Goal: Task Accomplishment & Management: Complete application form

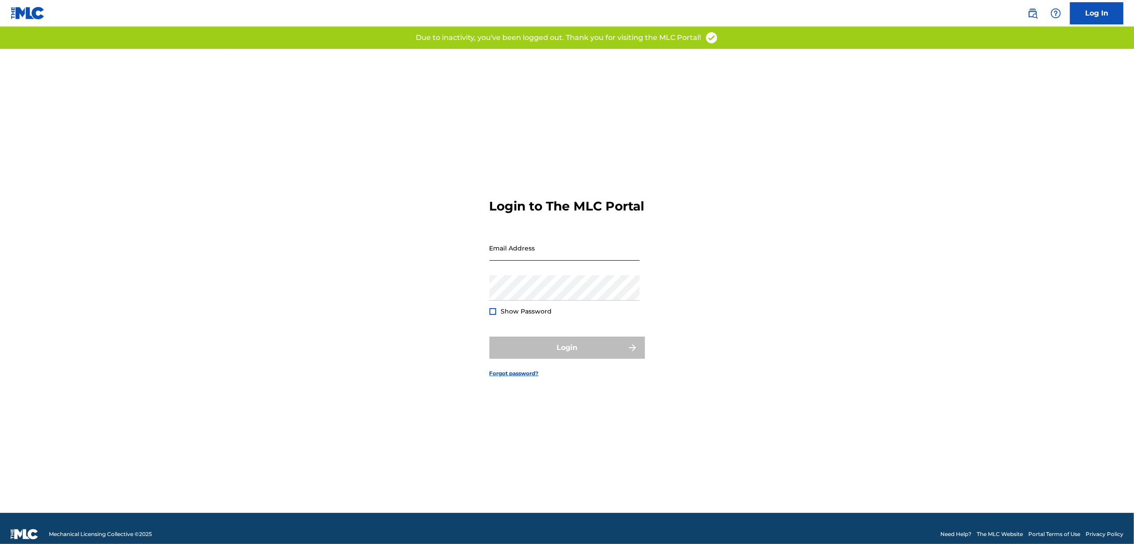
click at [535, 261] on input "Email Address" at bounding box center [565, 247] width 150 height 25
type input "[EMAIL_ADDRESS][DOMAIN_NAME]"
click at [547, 358] on div "Login" at bounding box center [568, 348] width 156 height 22
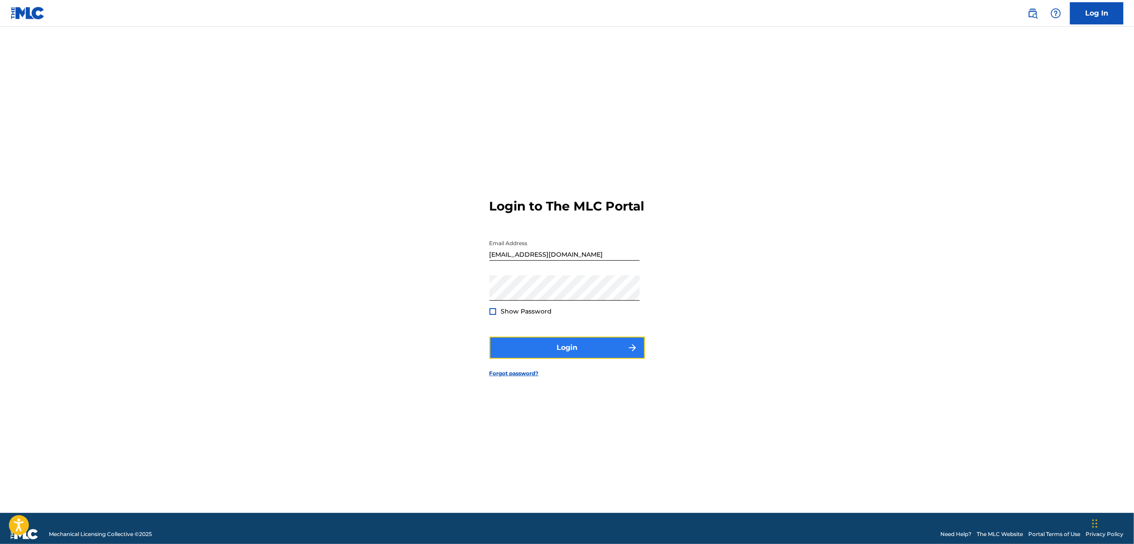
click at [561, 354] on button "Login" at bounding box center [568, 348] width 156 height 22
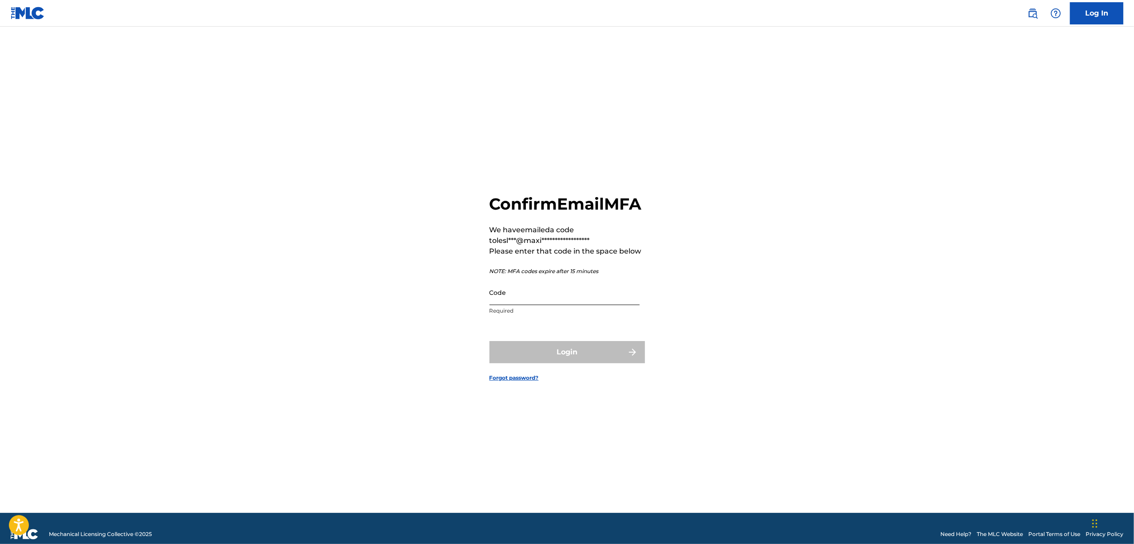
click at [519, 296] on input "Code" at bounding box center [565, 292] width 150 height 25
paste input "696452"
type input "696452"
click at [550, 356] on button "Login" at bounding box center [568, 352] width 156 height 22
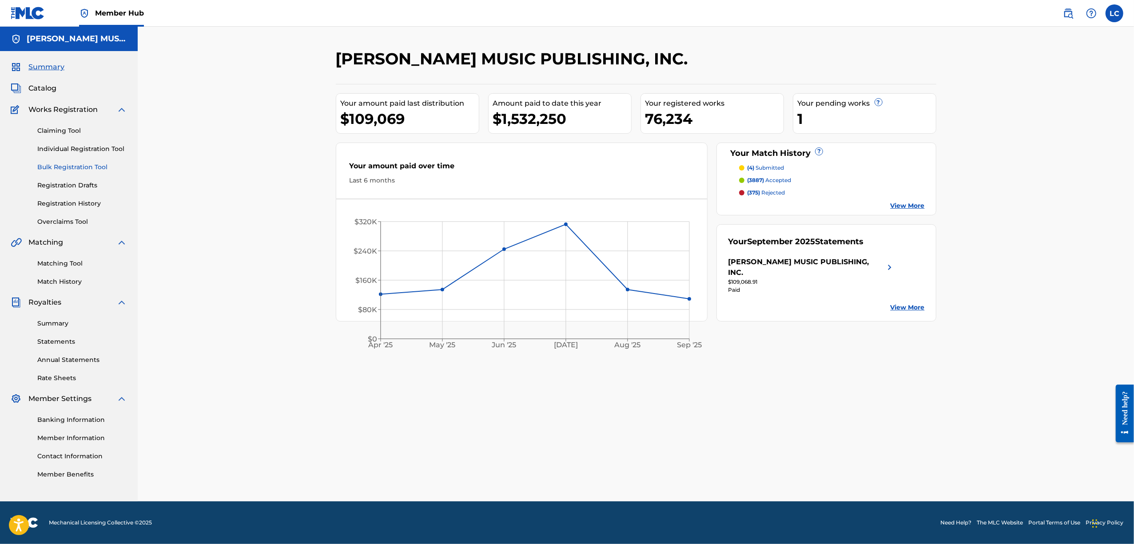
click at [63, 166] on link "Bulk Registration Tool" at bounding box center [82, 167] width 90 height 9
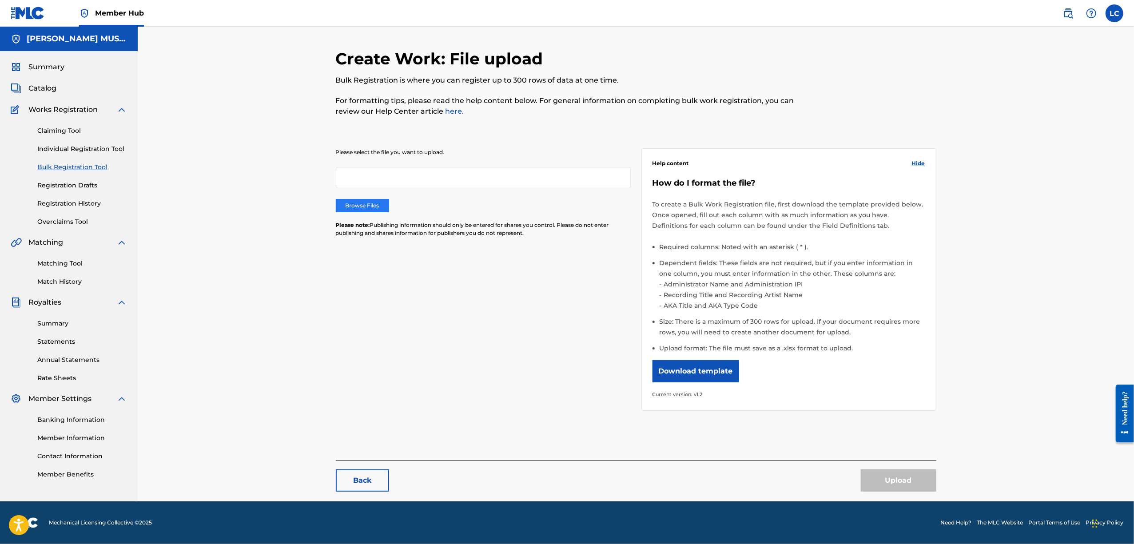
click at [365, 201] on label "Browse Files" at bounding box center [362, 205] width 53 height 13
click at [0, 0] on input "Browse Files" at bounding box center [0, 0] width 0 height 0
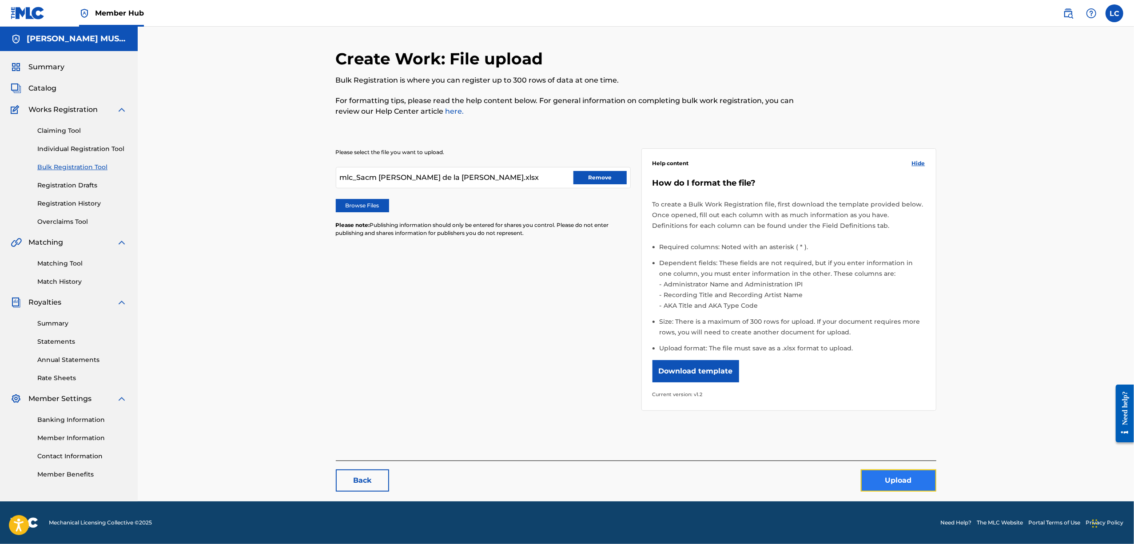
click at [901, 481] on button "Upload" at bounding box center [899, 481] width 76 height 22
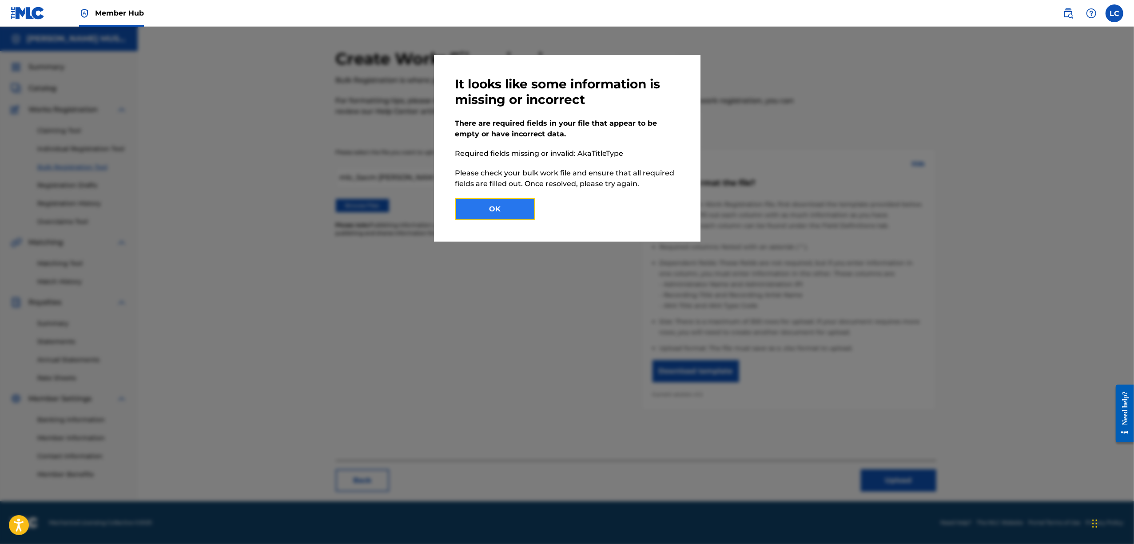
click at [507, 205] on button "OK" at bounding box center [495, 209] width 80 height 22
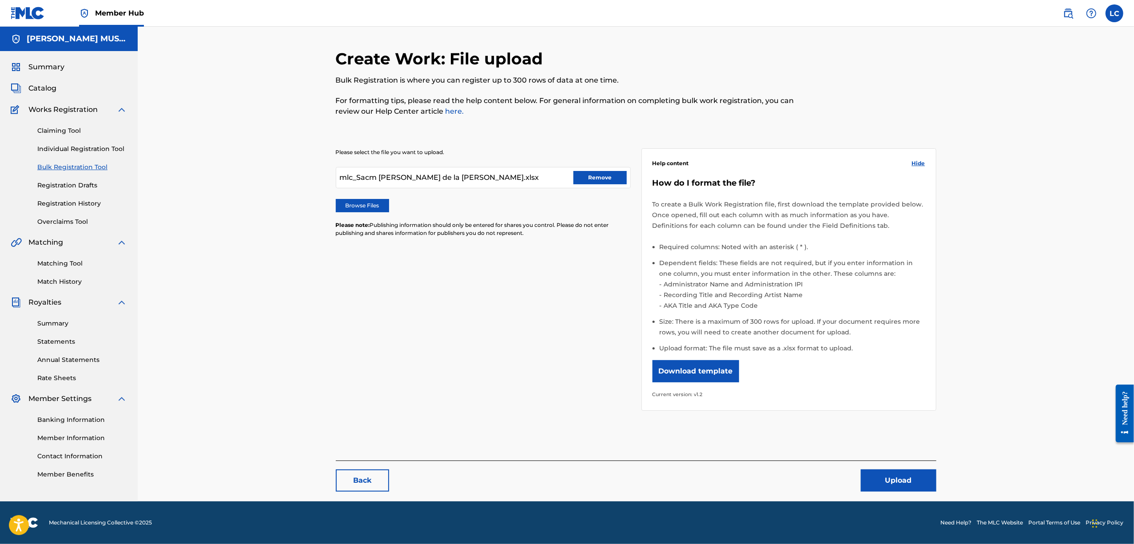
click at [598, 161] on div "Please select the file you want to upload. mlc_Sacm [PERSON_NAME] de la [PERSON…" at bounding box center [483, 198] width 295 height 100
click at [600, 169] on div "mlc_Sacm [PERSON_NAME] de la [PERSON_NAME].xlsx Remove" at bounding box center [483, 177] width 295 height 21
click at [585, 171] on button "Remove" at bounding box center [600, 177] width 53 height 13
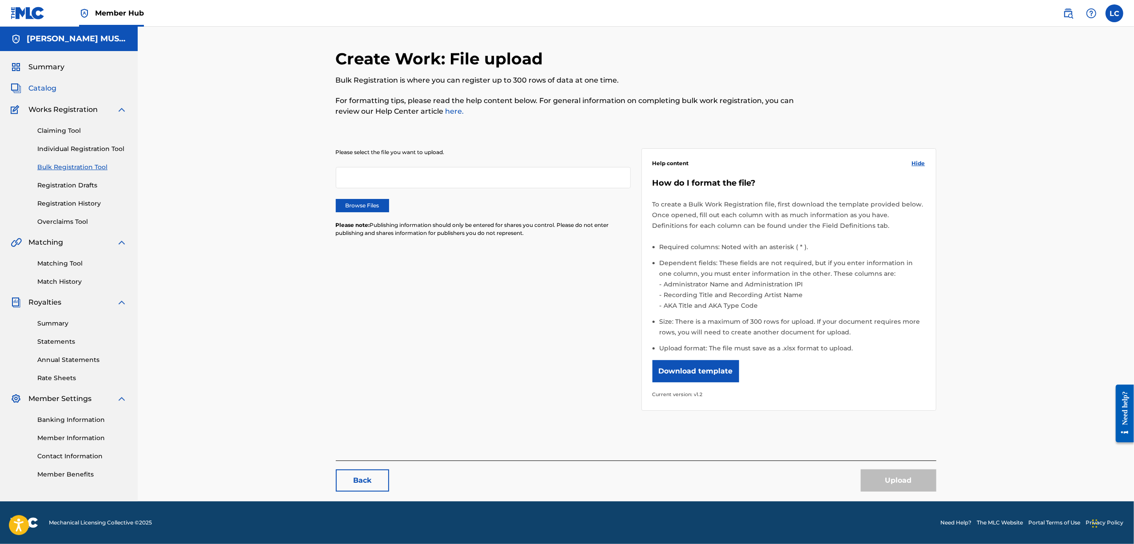
click at [38, 84] on span "Catalog" at bounding box center [42, 88] width 28 height 11
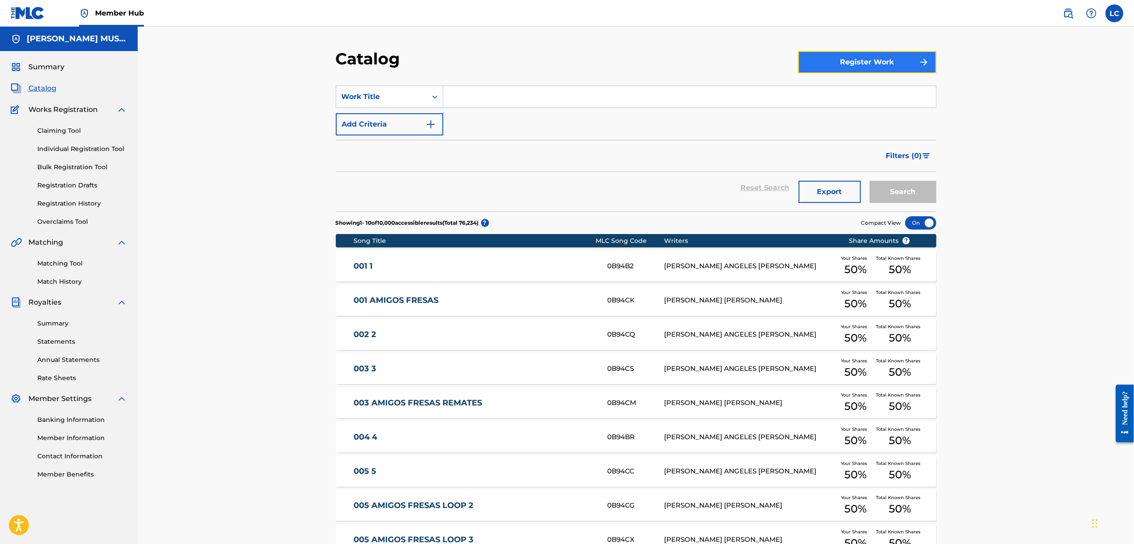
click at [915, 59] on button "Register Work" at bounding box center [867, 62] width 138 height 22
click at [841, 96] on link "Individual" at bounding box center [867, 90] width 138 height 21
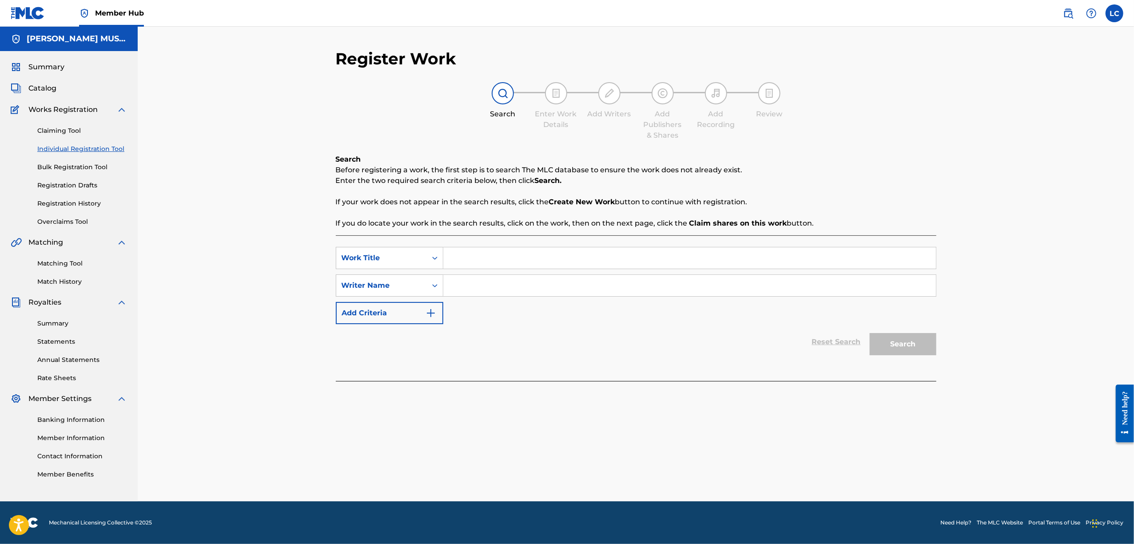
click at [608, 259] on input "Search Form" at bounding box center [689, 257] width 493 height 21
type input "chs m"
click at [507, 289] on input "Search Form" at bounding box center [689, 285] width 493 height 21
type input "dasdf"
click at [921, 349] on button "Search" at bounding box center [903, 344] width 67 height 22
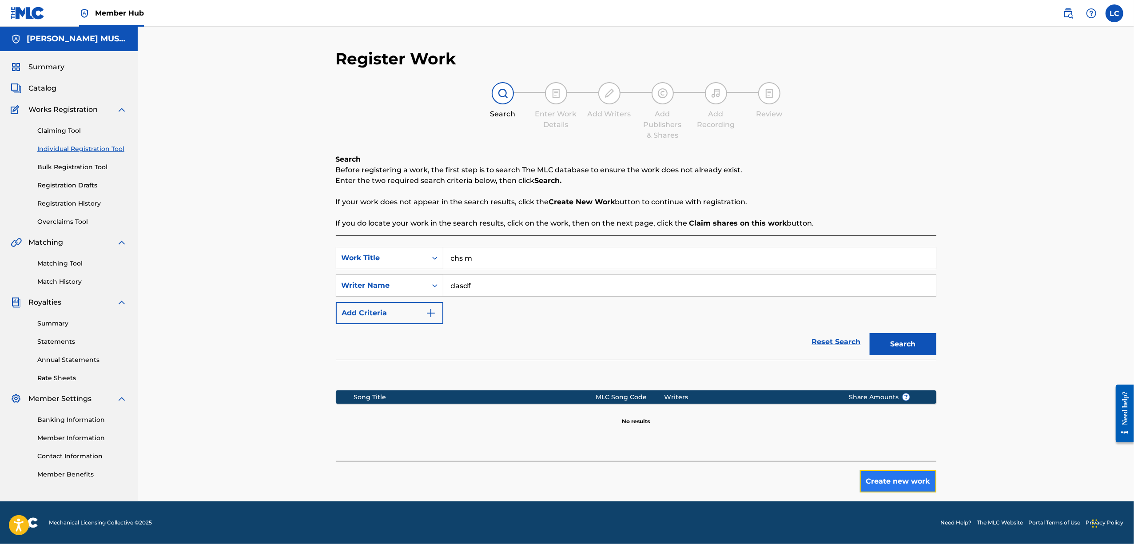
click at [912, 478] on button "Create new work" at bounding box center [898, 482] width 76 height 22
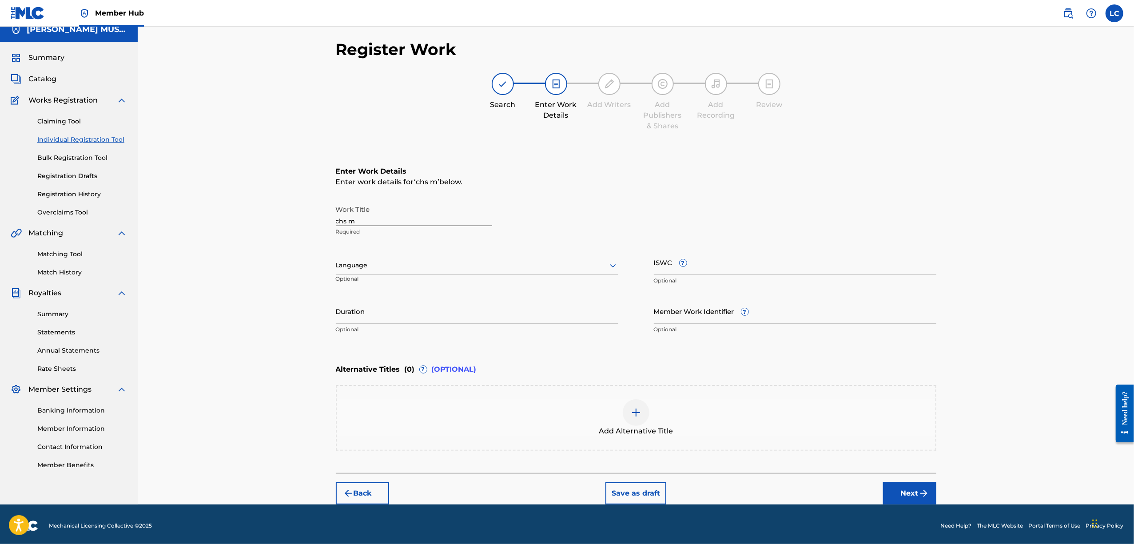
scroll to position [12, 0]
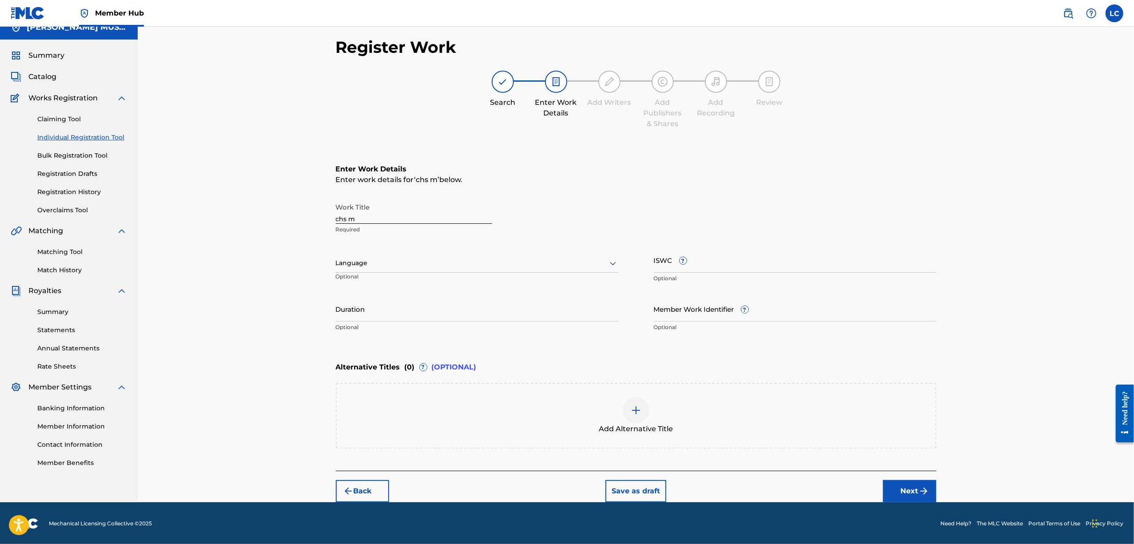
click at [631, 415] on img at bounding box center [636, 410] width 11 height 11
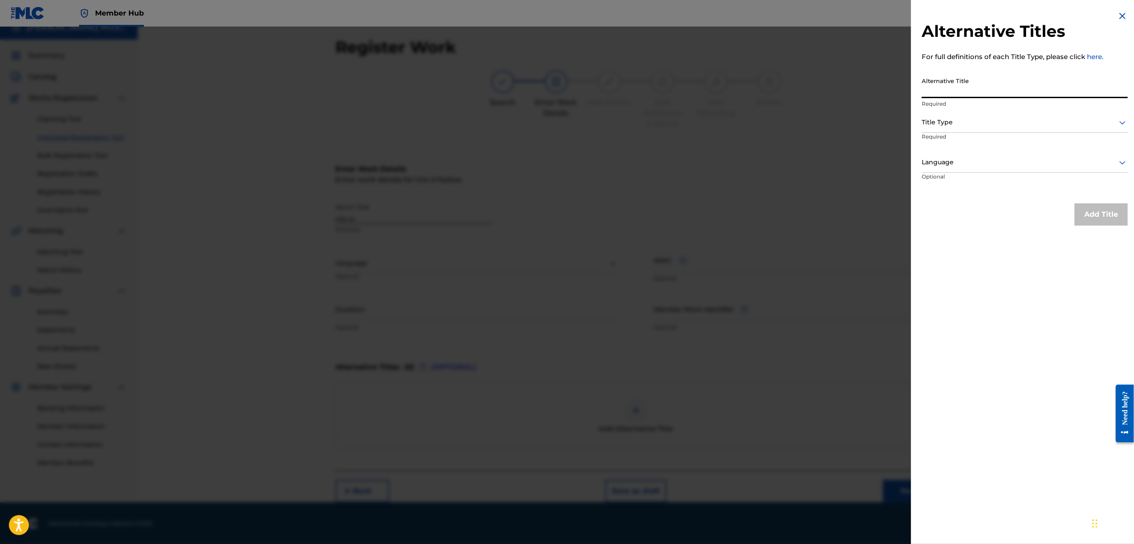
click at [987, 86] on input "Alternative Title" at bounding box center [1025, 85] width 206 height 25
click at [988, 127] on div at bounding box center [1025, 122] width 206 height 11
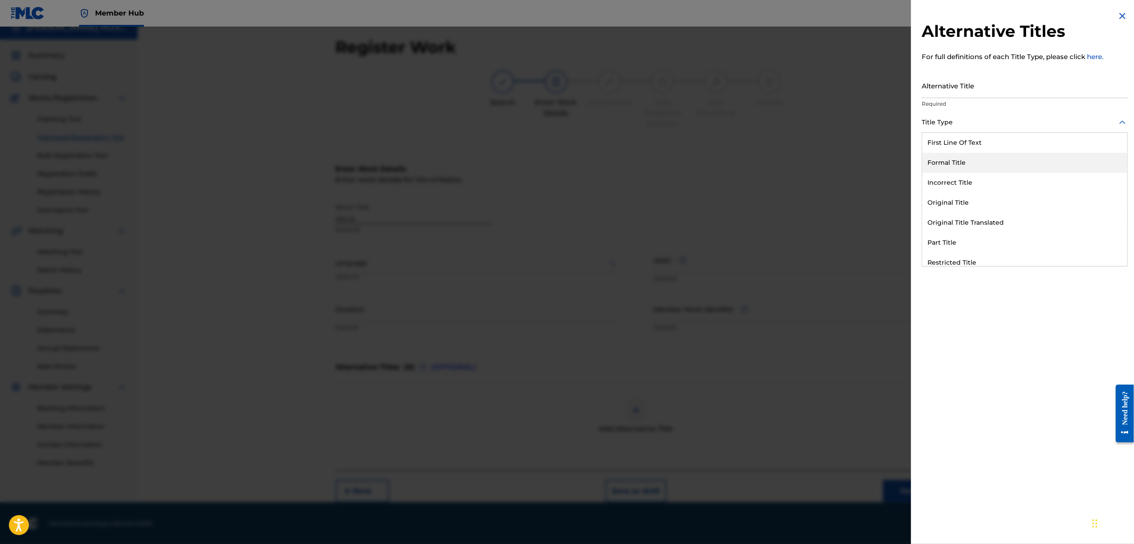
scroll to position [86, 0]
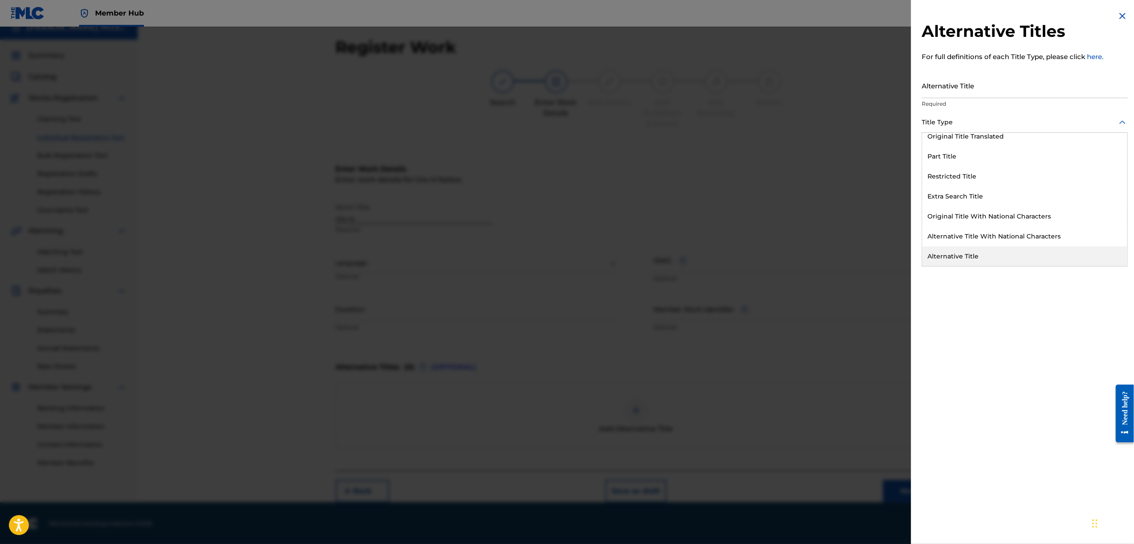
click at [994, 252] on div "Alternative Title" at bounding box center [1024, 257] width 205 height 20
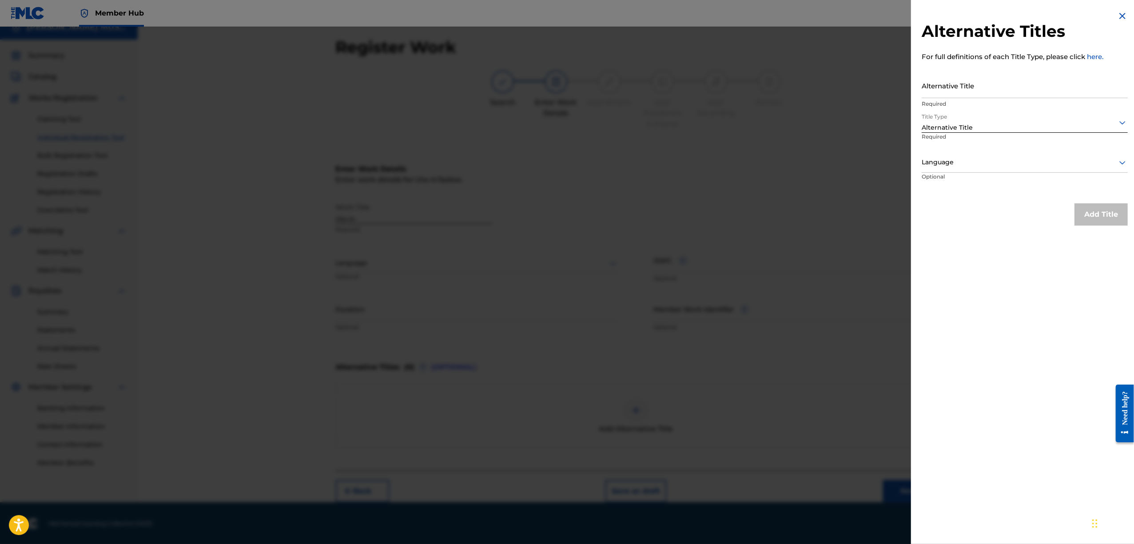
click at [999, 162] on div at bounding box center [1025, 162] width 206 height 11
click at [957, 199] on div "Spanish" at bounding box center [1024, 203] width 205 height 20
click at [1021, 120] on div at bounding box center [1025, 122] width 206 height 11
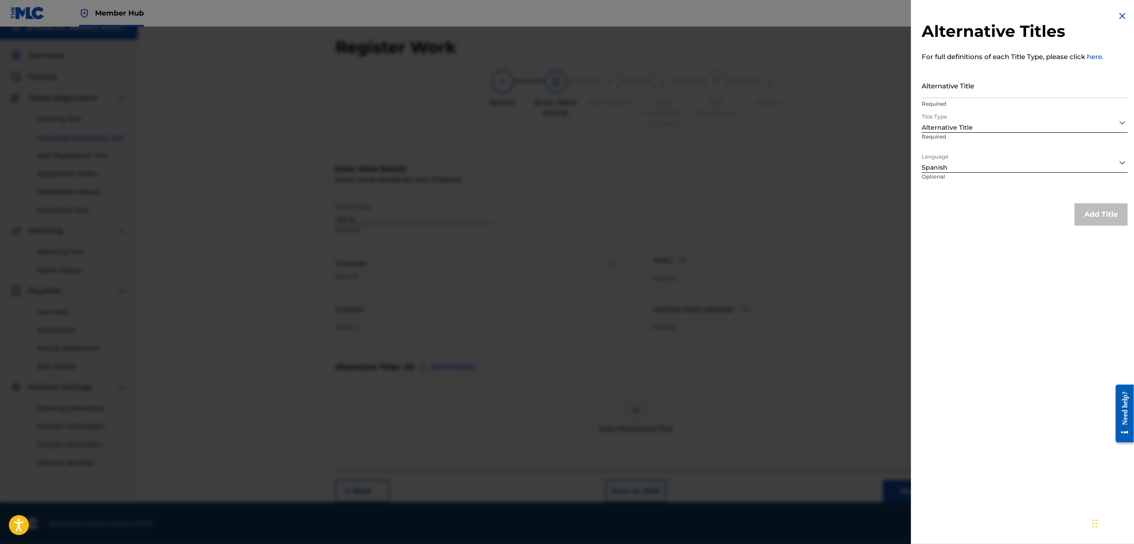
click at [960, 124] on div at bounding box center [1025, 122] width 206 height 11
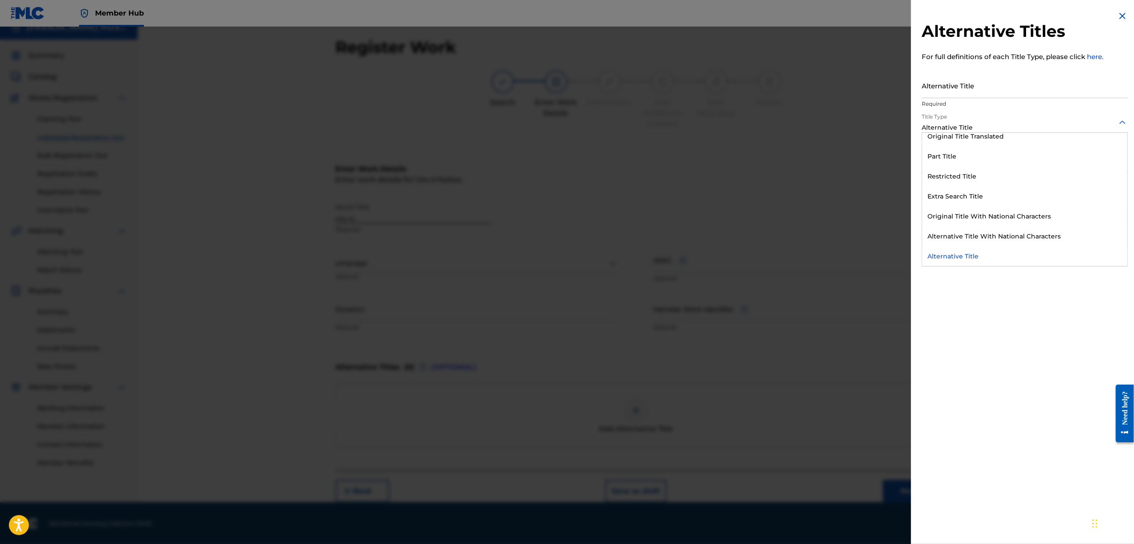
scroll to position [0, 0]
click at [1119, 16] on img at bounding box center [1122, 16] width 11 height 11
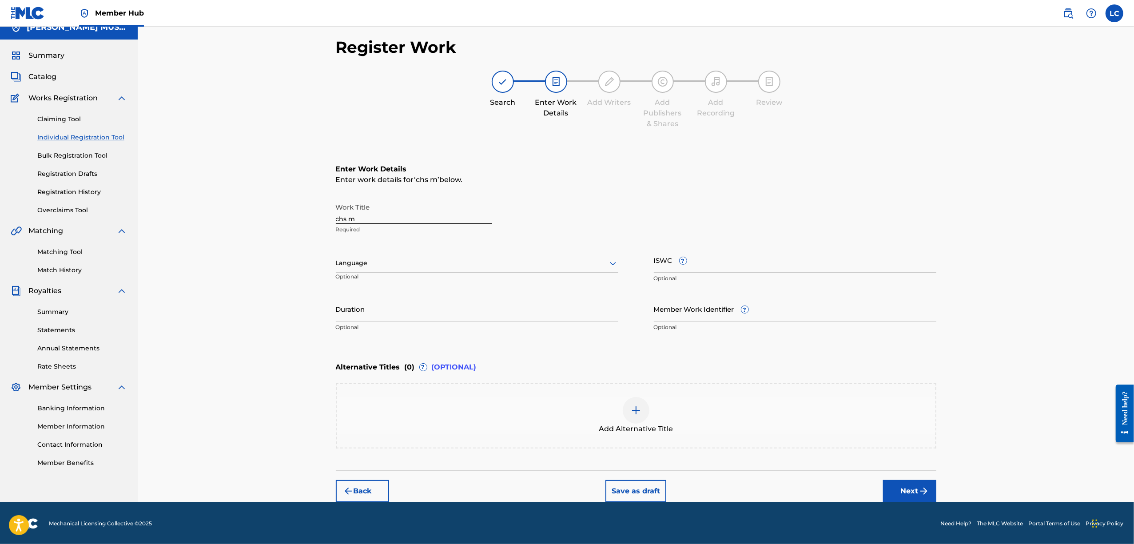
click at [649, 424] on span "Add Alternative Title" at bounding box center [636, 429] width 74 height 11
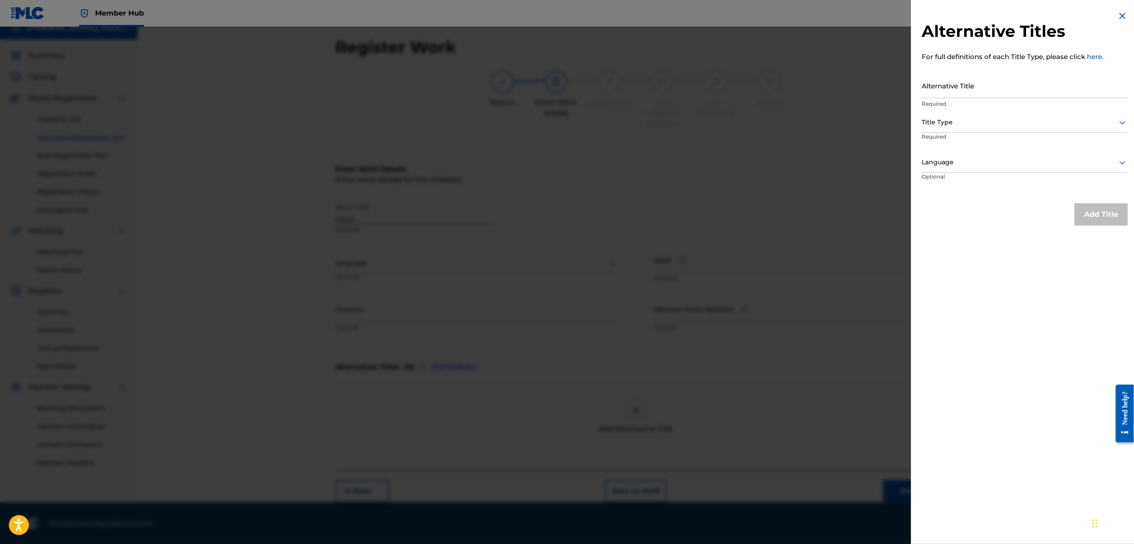
click at [969, 122] on div at bounding box center [1025, 122] width 206 height 11
type input "11"
click at [1118, 15] on img at bounding box center [1122, 16] width 11 height 11
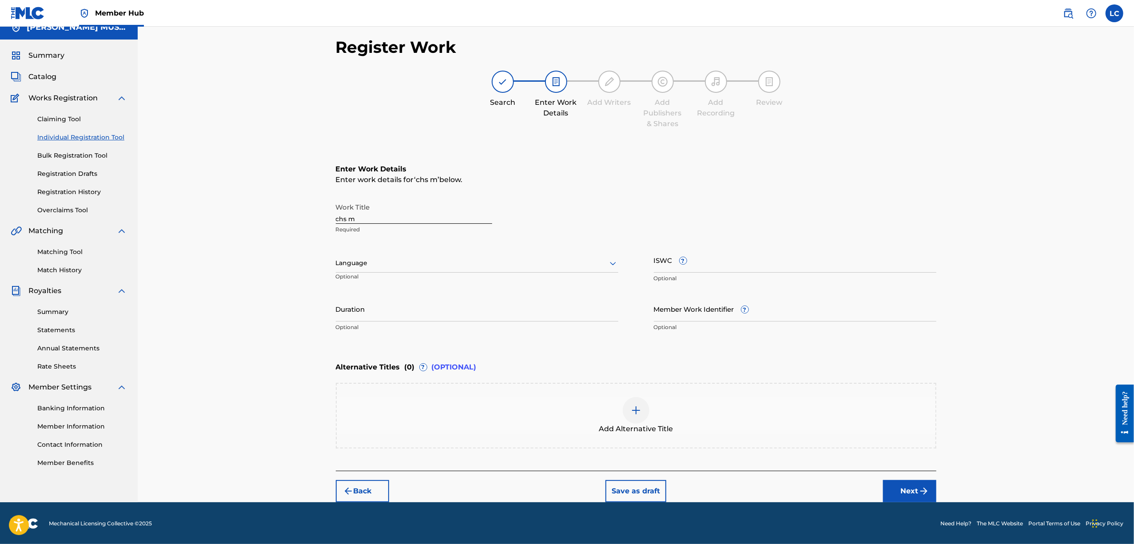
click at [635, 411] on img at bounding box center [636, 410] width 11 height 11
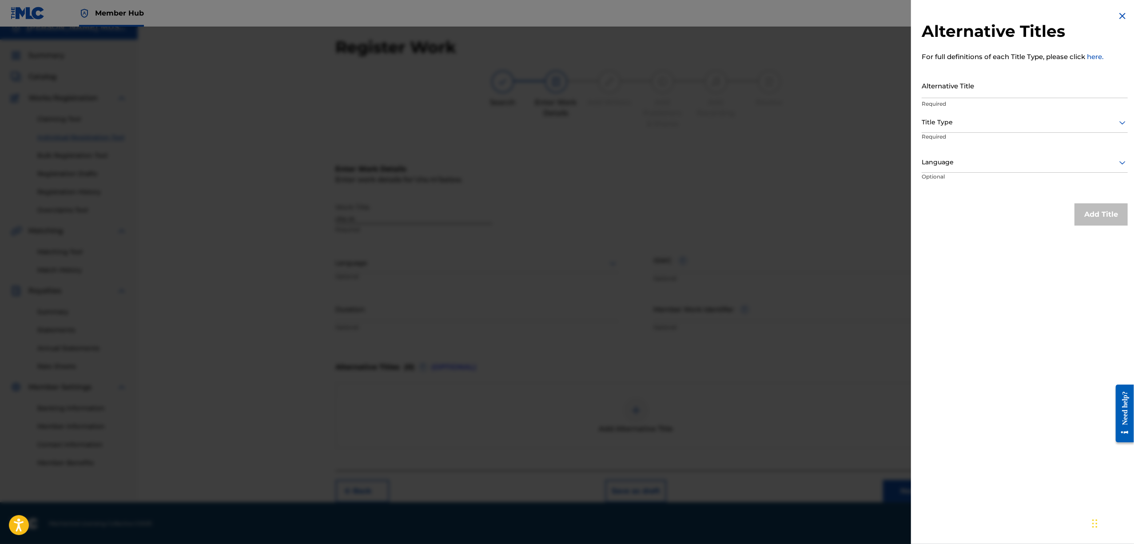
click at [1094, 56] on link "here." at bounding box center [1095, 56] width 16 height 8
click at [1120, 13] on img at bounding box center [1122, 16] width 11 height 11
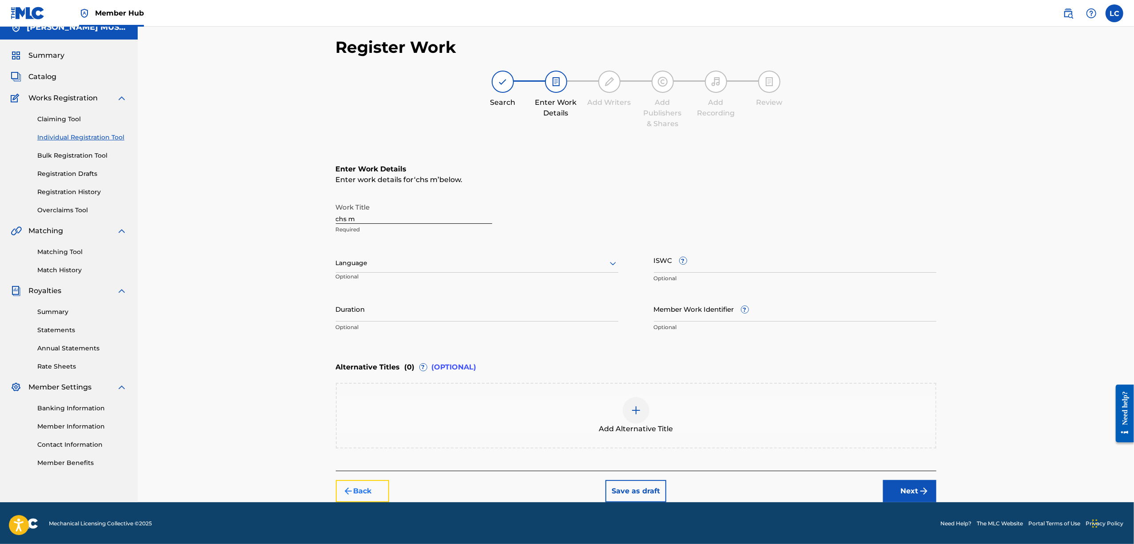
click at [382, 493] on button "Back" at bounding box center [362, 491] width 53 height 22
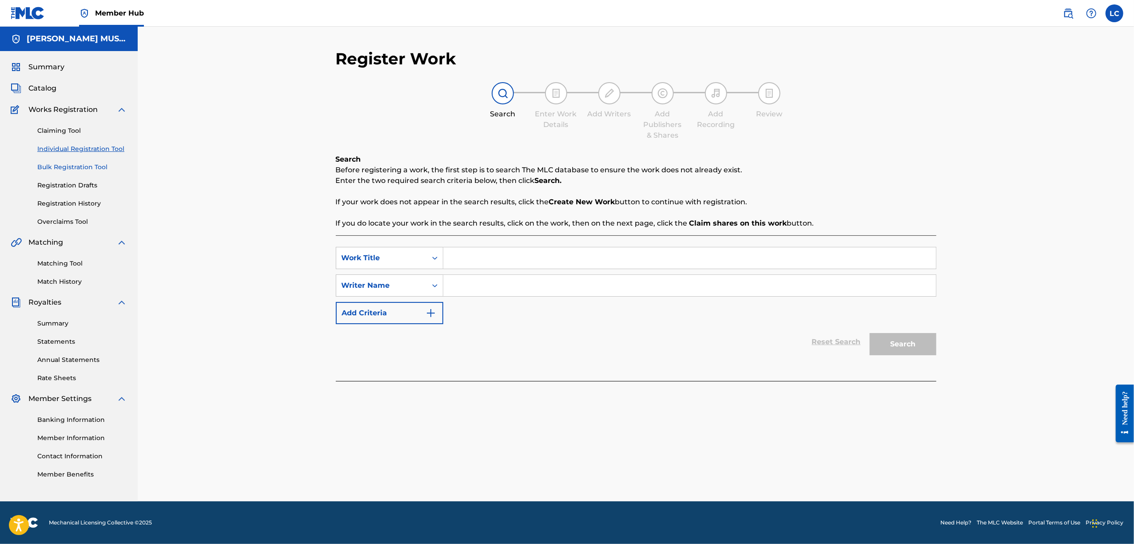
click at [73, 166] on link "Bulk Registration Tool" at bounding box center [82, 167] width 90 height 9
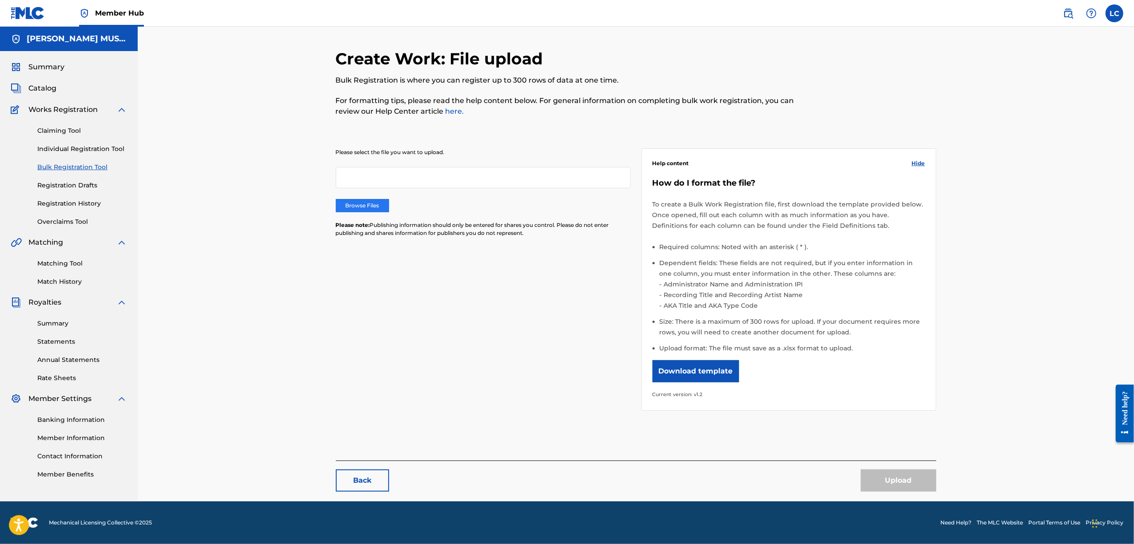
click at [377, 210] on label "Browse Files" at bounding box center [362, 205] width 53 height 13
click at [0, 0] on input "Browse Files" at bounding box center [0, 0] width 0 height 0
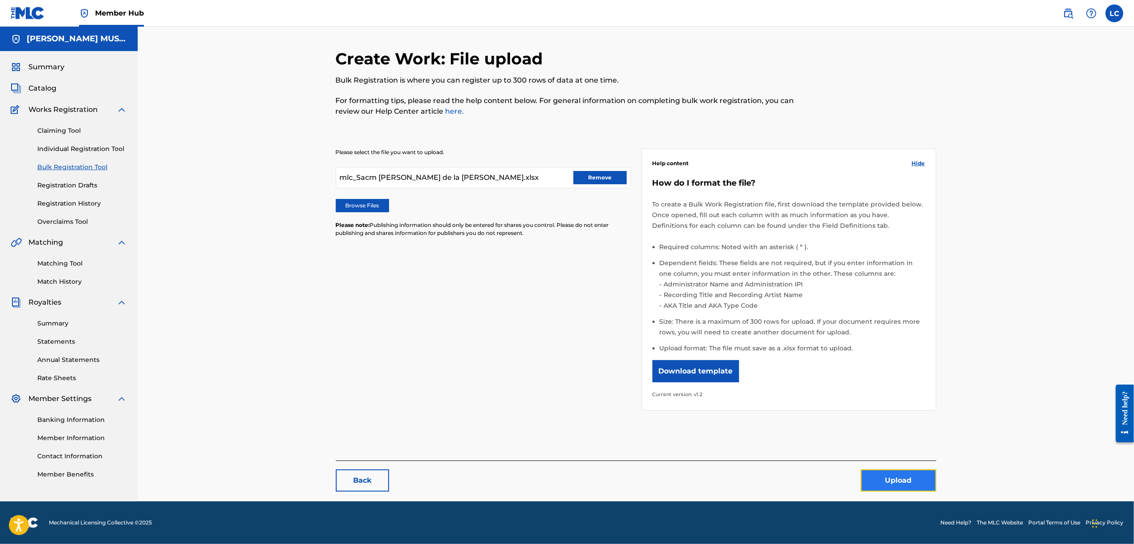
click at [892, 475] on button "Upload" at bounding box center [899, 481] width 76 height 22
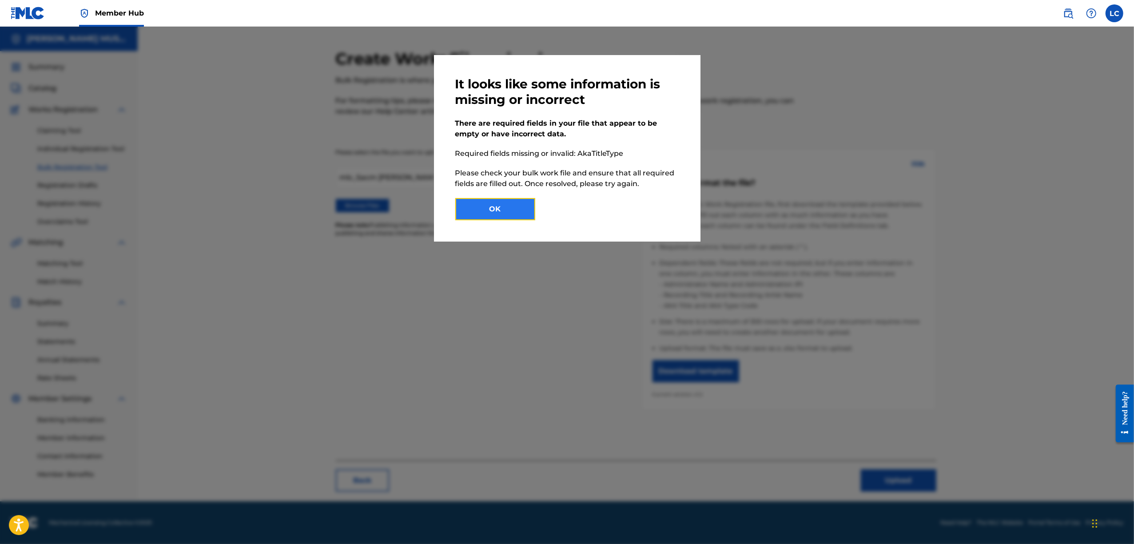
click at [523, 200] on button "OK" at bounding box center [495, 209] width 80 height 22
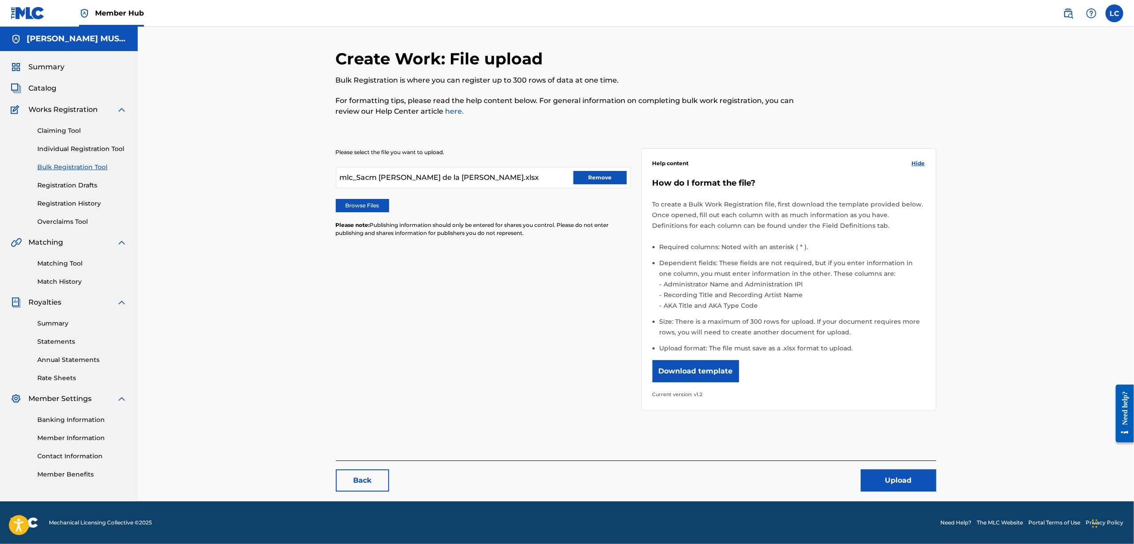
click at [196, 243] on div "Create Work: File upload Bulk Registration is where you can register up to 300 …" at bounding box center [636, 264] width 997 height 475
click at [583, 173] on button "Remove" at bounding box center [600, 177] width 53 height 13
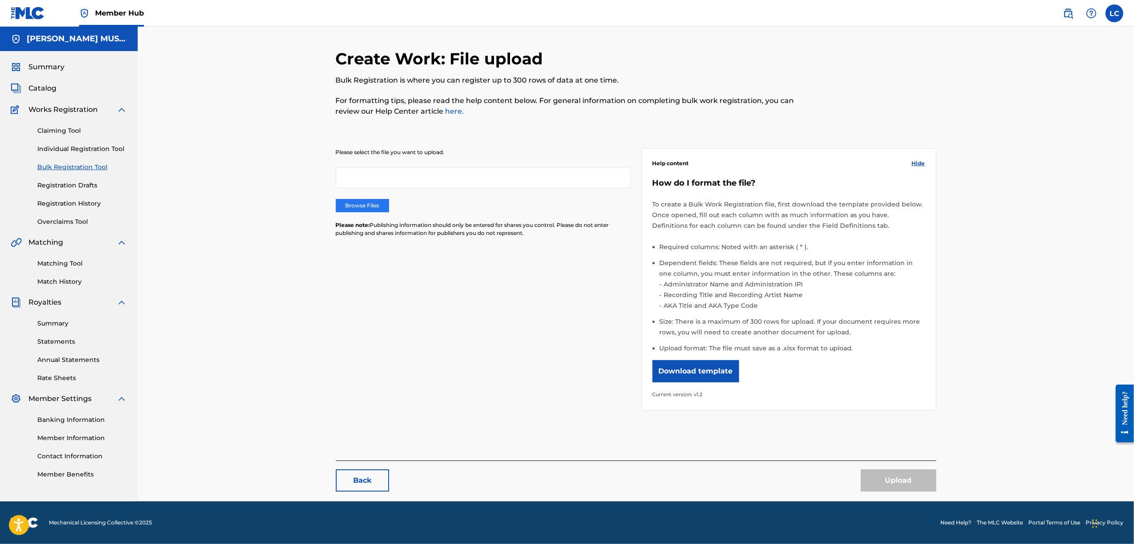
click at [359, 207] on label "Browse Files" at bounding box center [362, 205] width 53 height 13
click at [0, 0] on input "Browse Files" at bounding box center [0, 0] width 0 height 0
click at [381, 198] on div "Please select the file you want to upload. Browse Files Please note: Publishing…" at bounding box center [483, 198] width 295 height 100
click at [381, 203] on label "Browse Files" at bounding box center [362, 205] width 53 height 13
click at [0, 0] on input "Browse Files" at bounding box center [0, 0] width 0 height 0
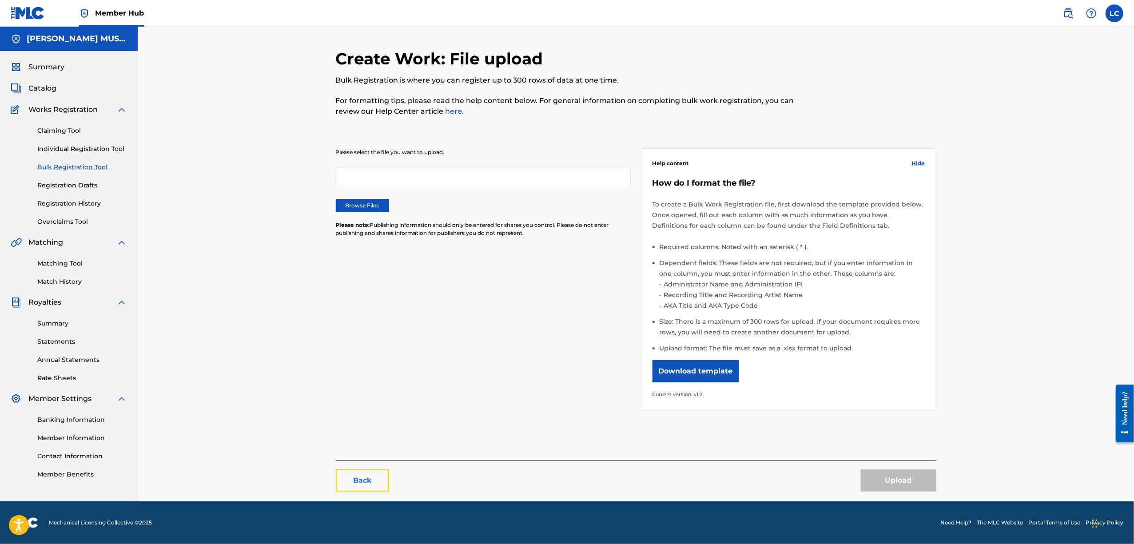
click at [375, 489] on link "Back" at bounding box center [362, 481] width 53 height 22
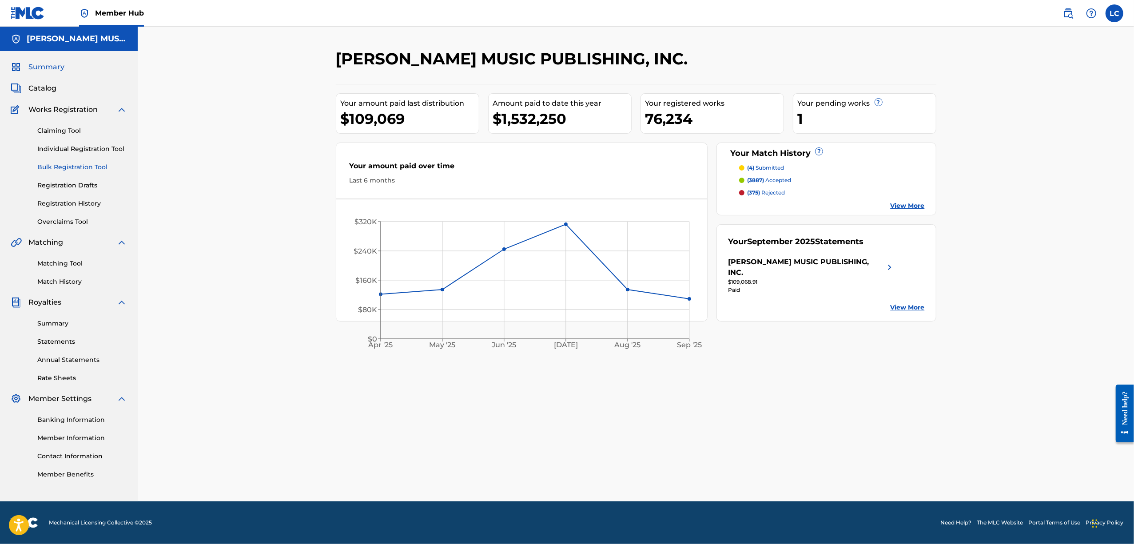
click at [63, 164] on link "Bulk Registration Tool" at bounding box center [82, 167] width 90 height 9
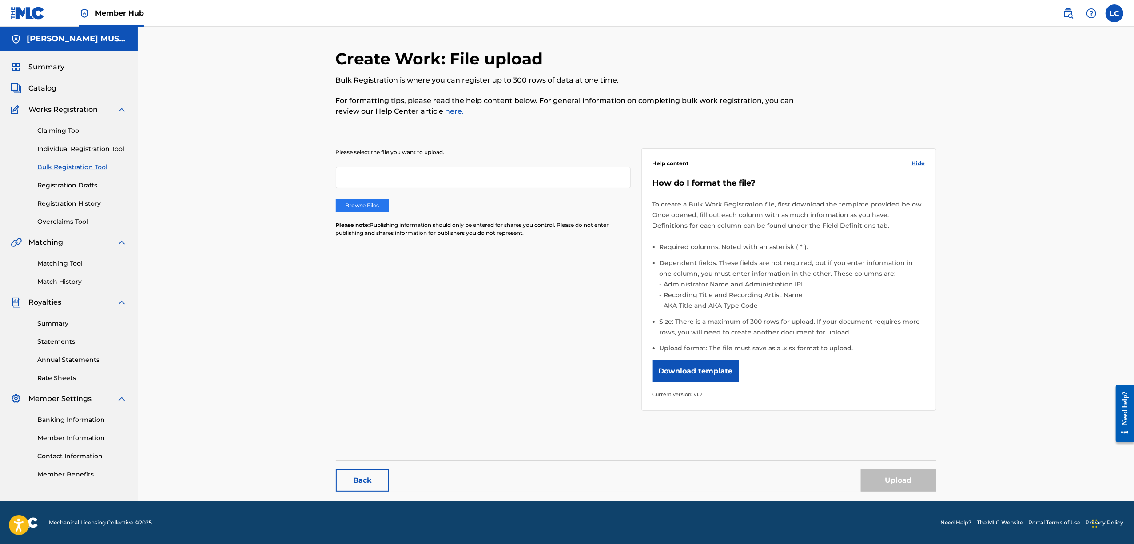
click at [364, 208] on label "Browse Files" at bounding box center [362, 205] width 53 height 13
click at [0, 0] on input "Browse Files" at bounding box center [0, 0] width 0 height 0
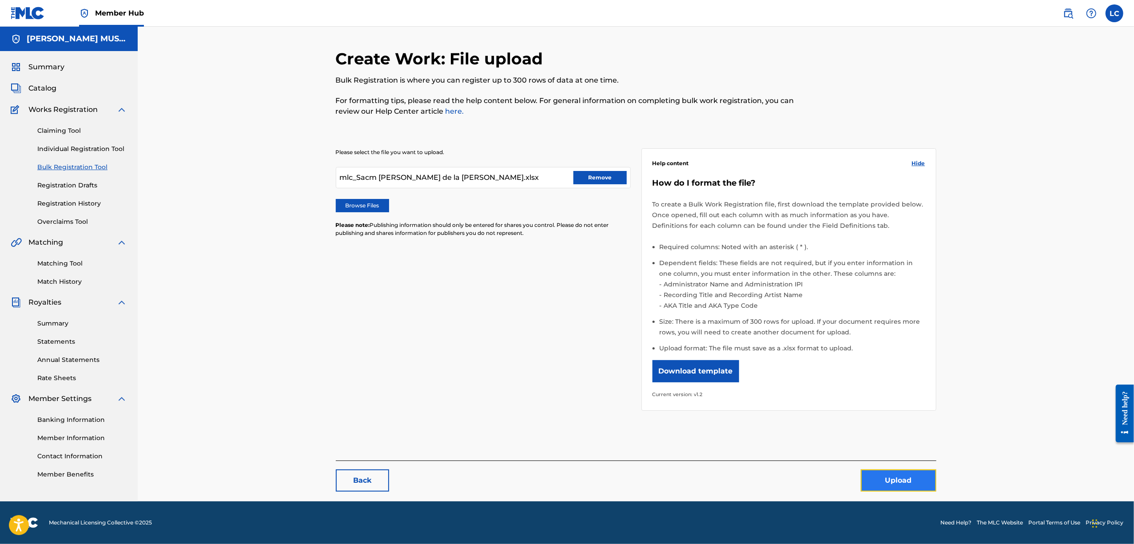
click at [889, 484] on button "Upload" at bounding box center [899, 481] width 76 height 22
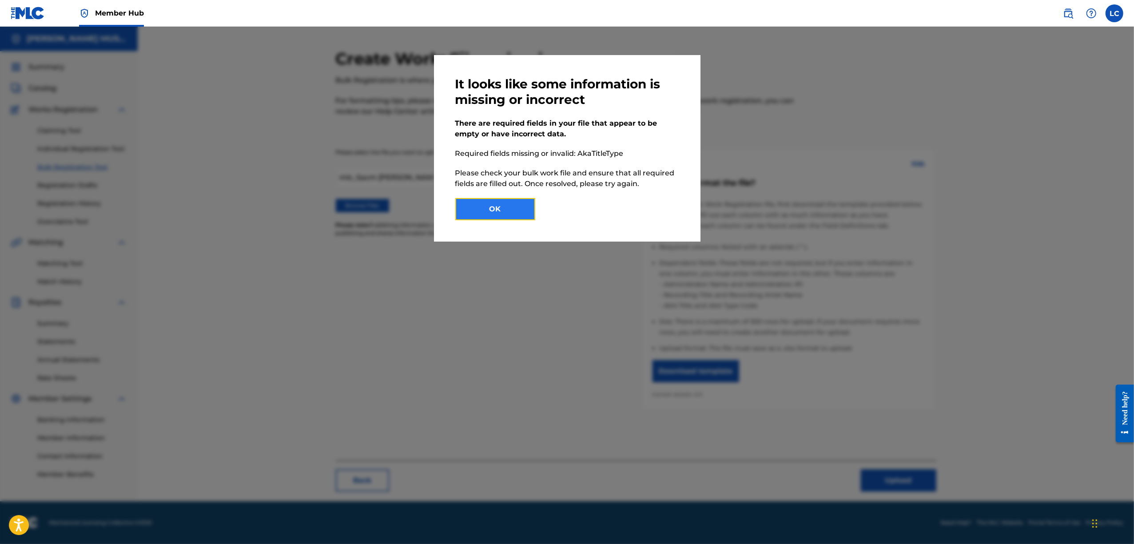
click at [523, 209] on button "OK" at bounding box center [495, 209] width 80 height 22
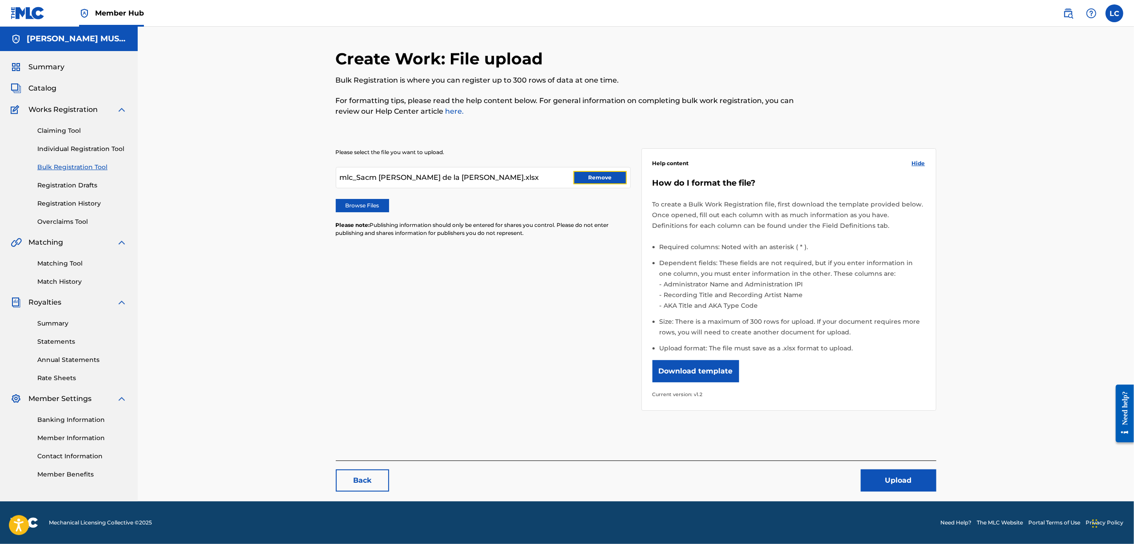
click at [616, 184] on button "Remove" at bounding box center [600, 177] width 53 height 13
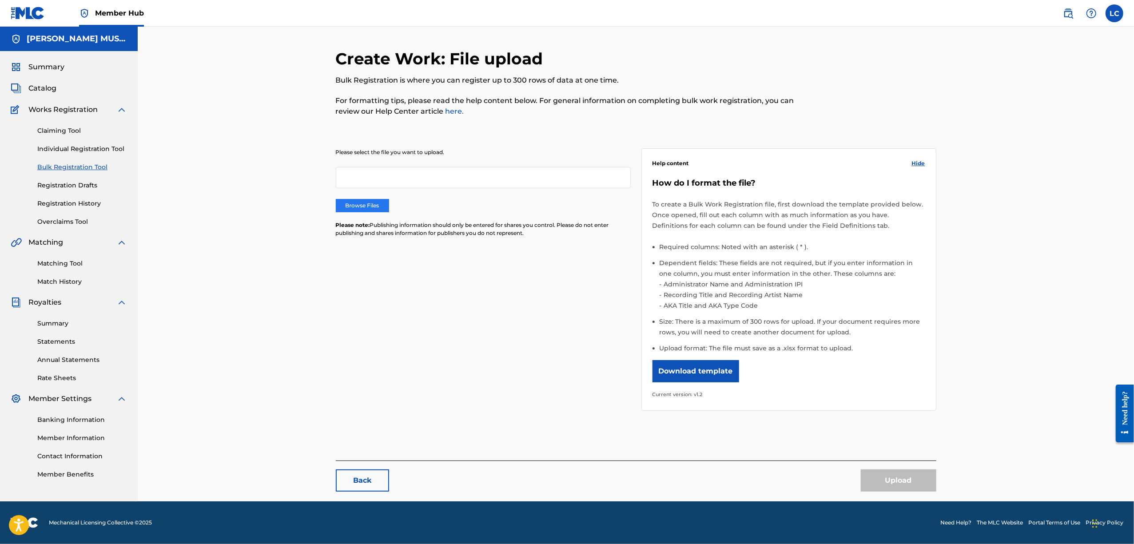
click at [378, 211] on label "Browse Files" at bounding box center [362, 205] width 53 height 13
click at [0, 0] on input "Browse Files" at bounding box center [0, 0] width 0 height 0
click at [370, 208] on label "Browse Files" at bounding box center [362, 205] width 53 height 13
click at [0, 0] on input "Browse Files" at bounding box center [0, 0] width 0 height 0
click at [77, 191] on div "Claiming Tool Individual Registration Tool Bulk Registration Tool Registration …" at bounding box center [69, 171] width 116 height 112
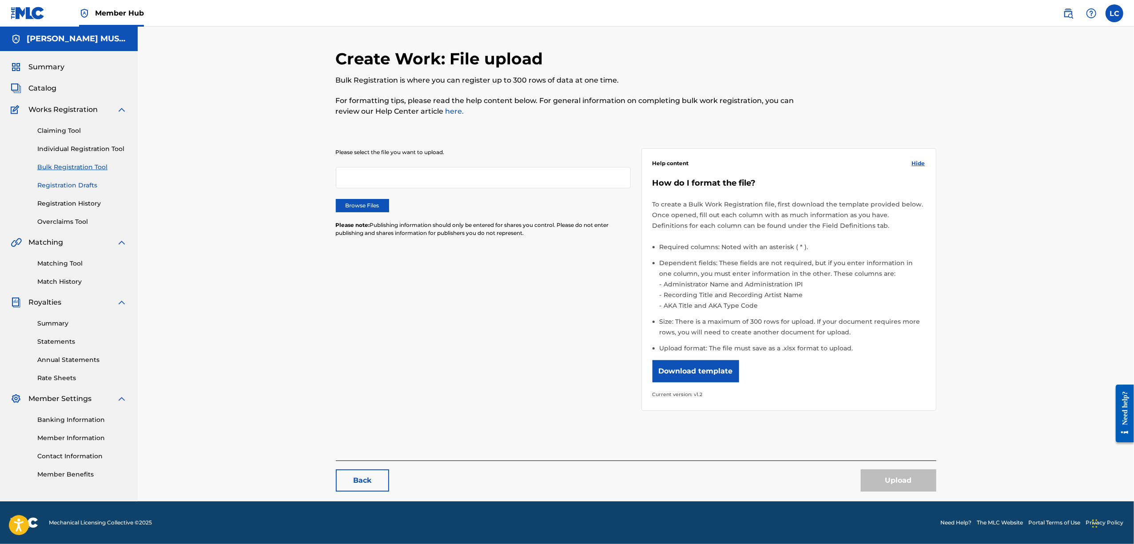
click at [77, 185] on link "Registration Drafts" at bounding box center [82, 185] width 90 height 9
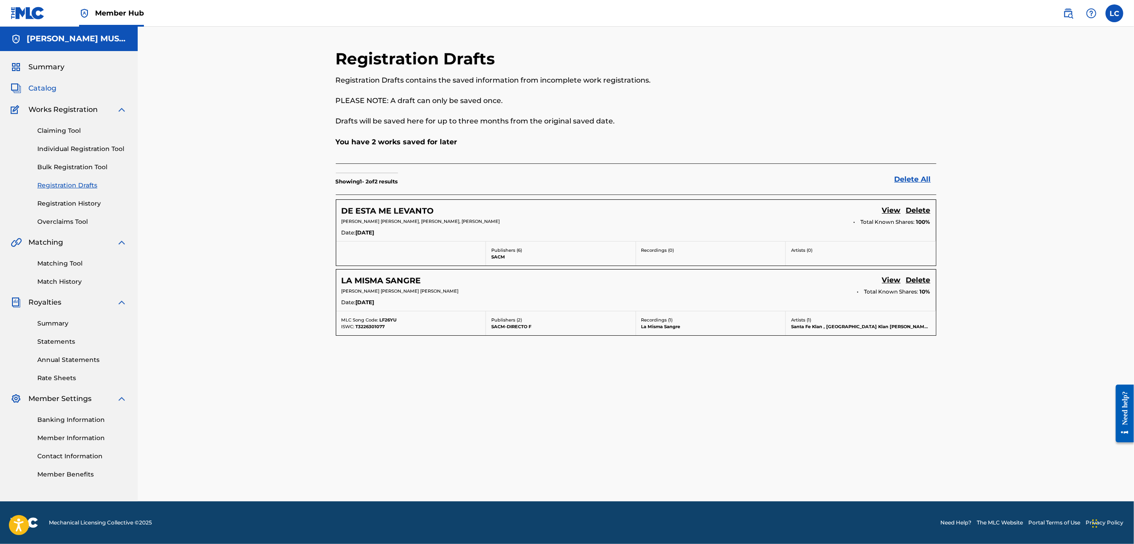
click at [52, 91] on span "Catalog" at bounding box center [42, 88] width 28 height 11
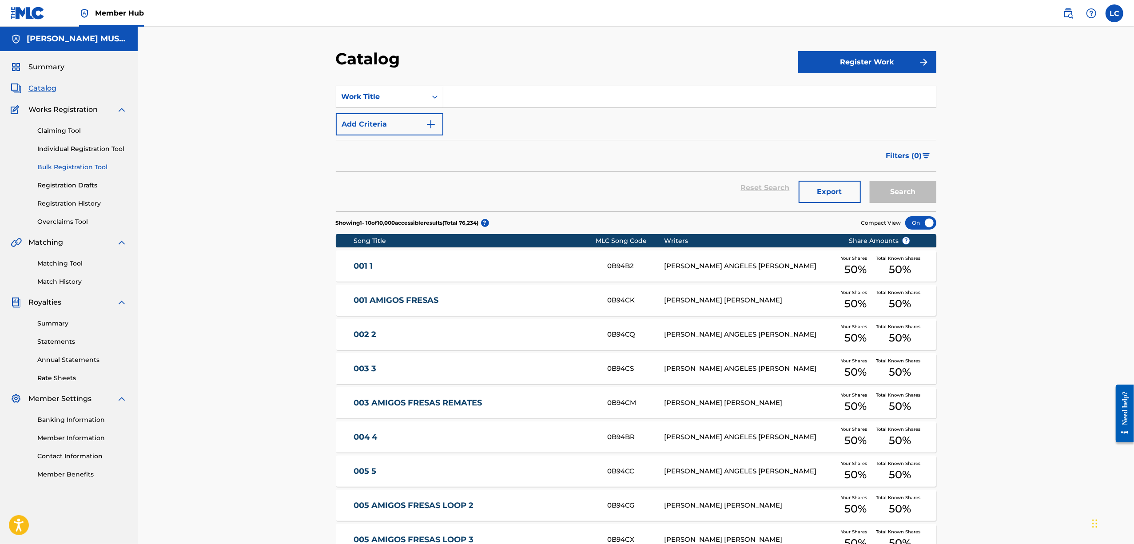
click at [66, 164] on link "Bulk Registration Tool" at bounding box center [82, 167] width 90 height 9
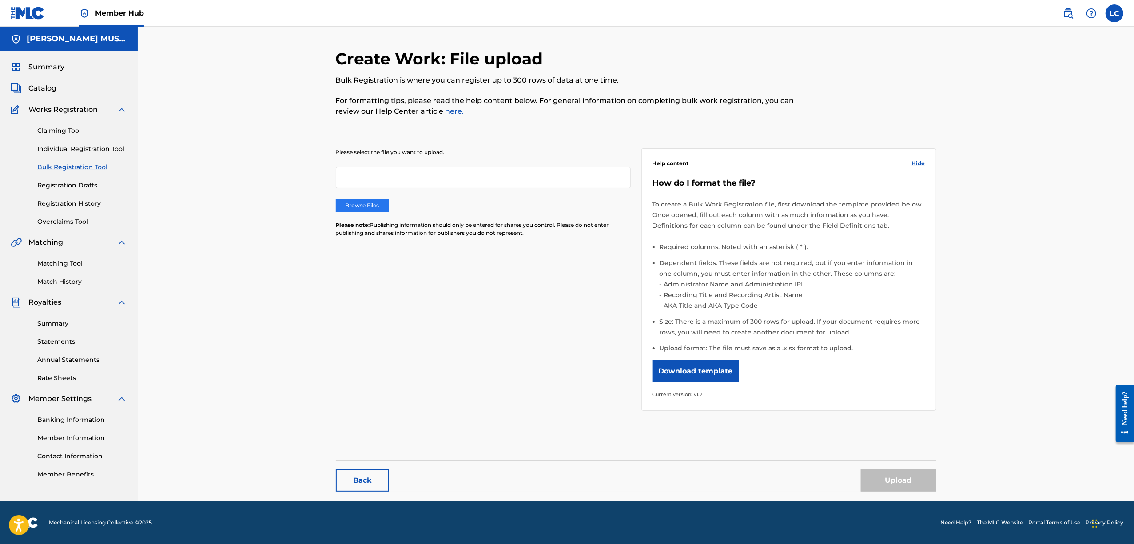
click at [367, 204] on label "Browse Files" at bounding box center [362, 205] width 53 height 13
click at [0, 0] on input "Browse Files" at bounding box center [0, 0] width 0 height 0
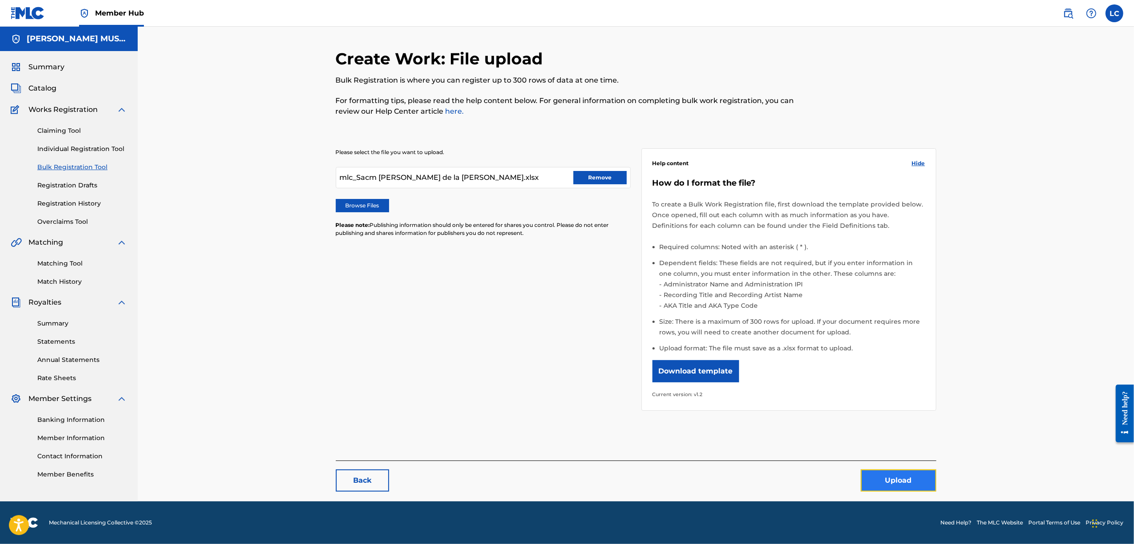
click at [906, 481] on button "Upload" at bounding box center [899, 481] width 76 height 22
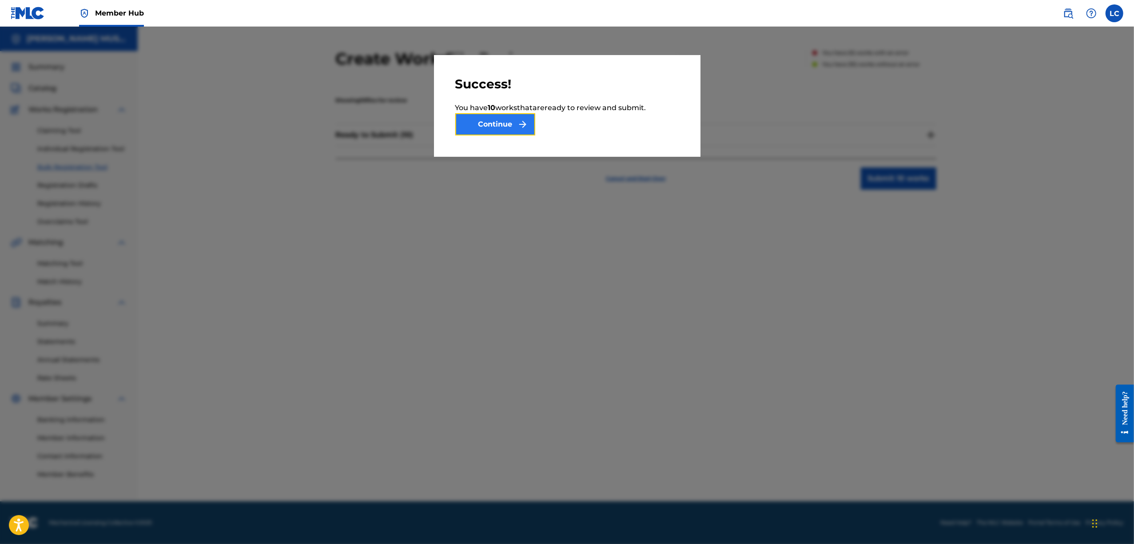
click at [506, 134] on button "Continue" at bounding box center [495, 124] width 80 height 22
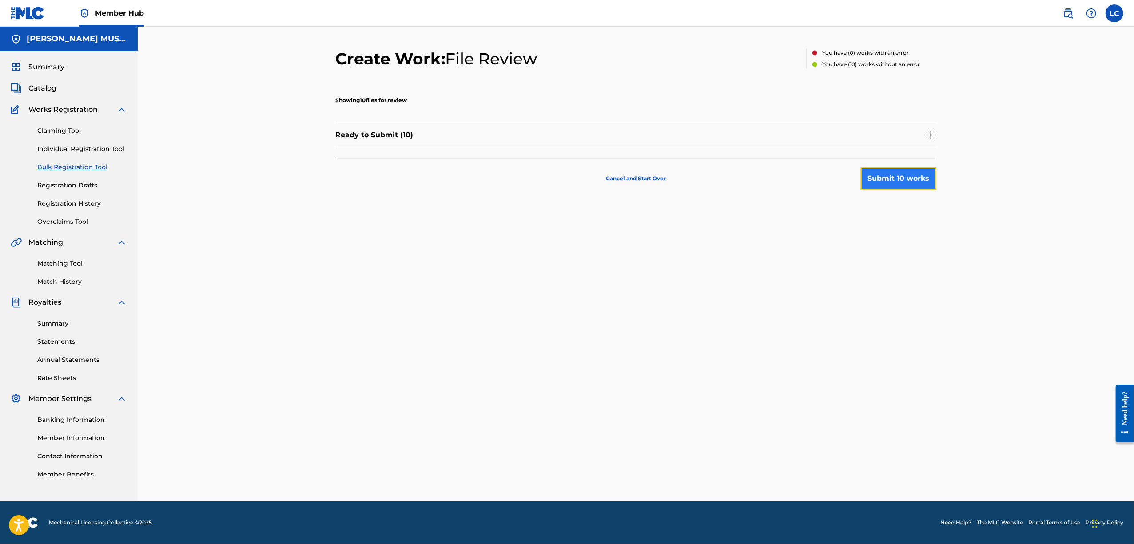
click at [901, 167] on button "Submit 10 works" at bounding box center [899, 178] width 76 height 22
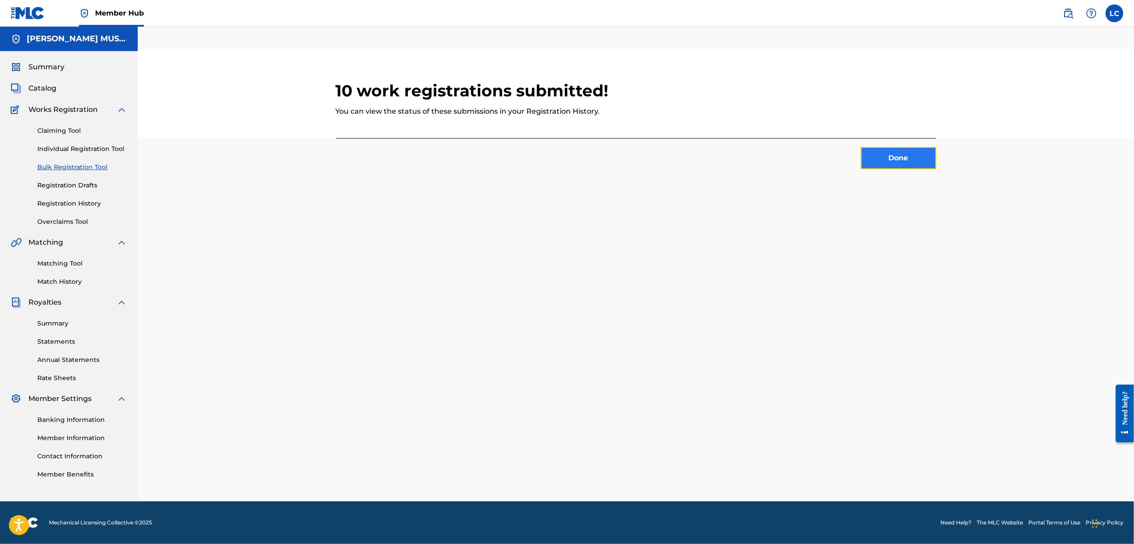
click at [887, 160] on button "Done" at bounding box center [899, 158] width 76 height 22
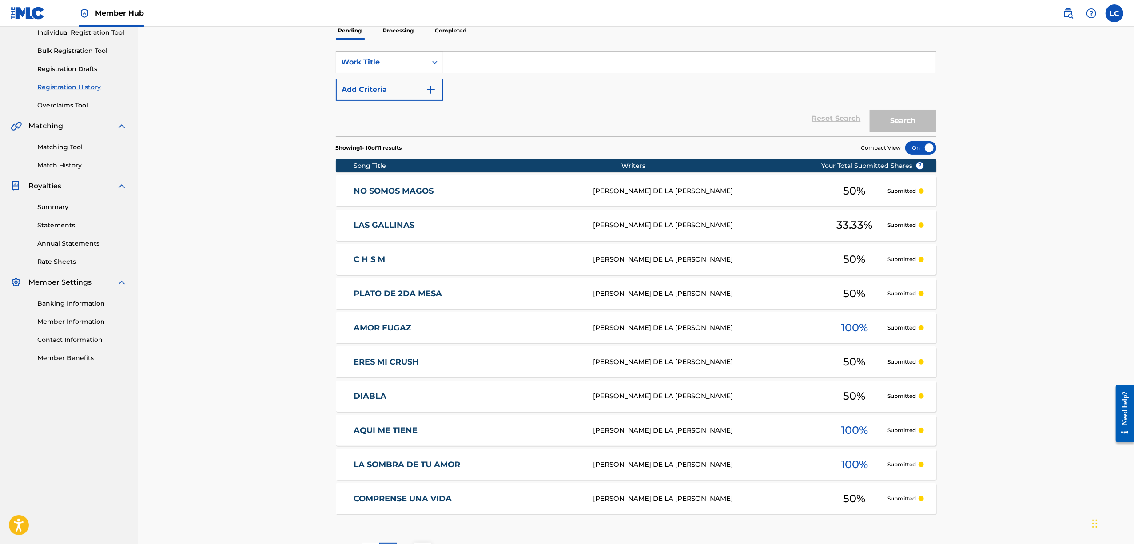
scroll to position [91, 0]
